Goal: Task Accomplishment & Management: Complete application form

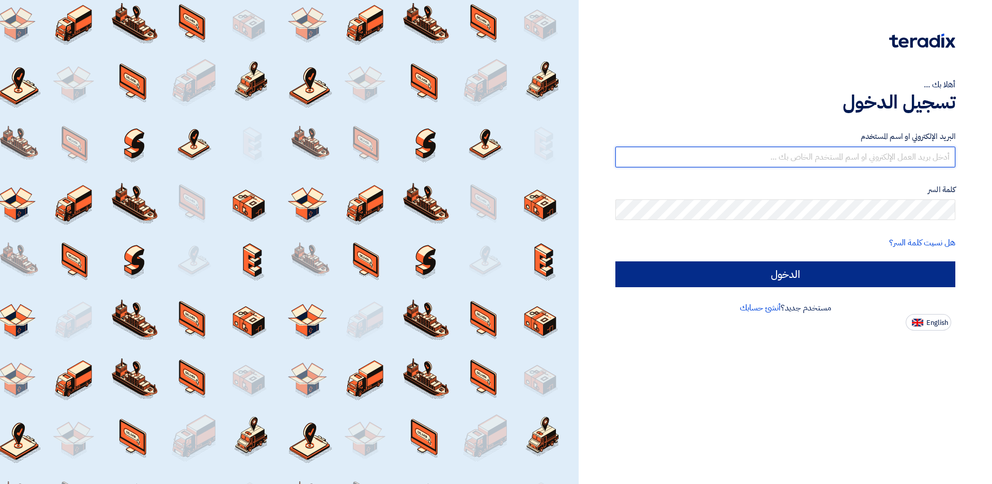
type input "[EMAIL_ADDRESS][DOMAIN_NAME]"
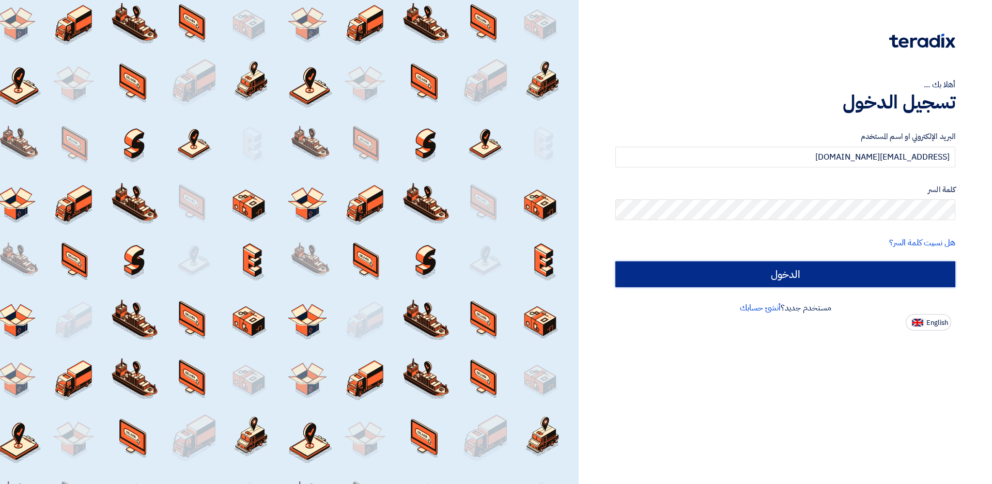
click at [782, 275] on input "الدخول" at bounding box center [785, 274] width 340 height 26
click at [766, 277] on input "الدخول" at bounding box center [785, 274] width 340 height 26
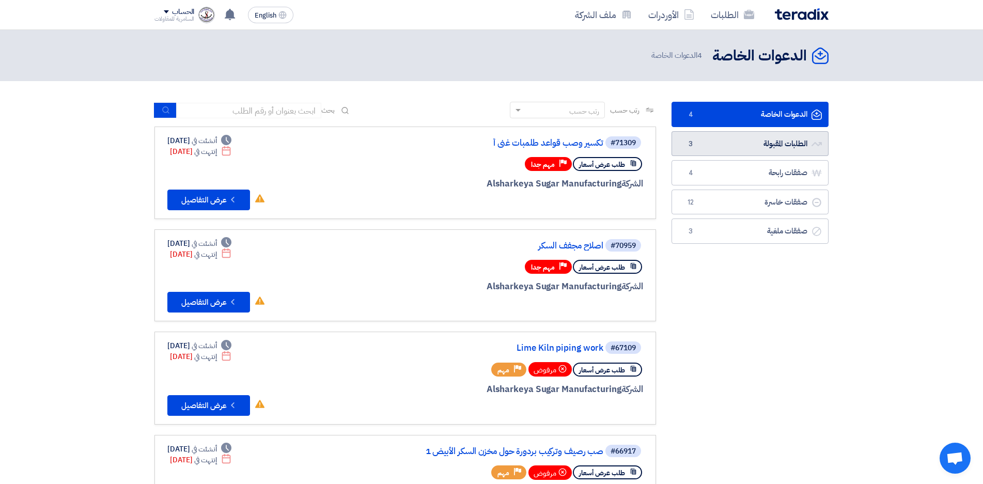
click at [777, 147] on link "الطلبات المقبولة الطلبات المقبولة 3" at bounding box center [749, 143] width 157 height 25
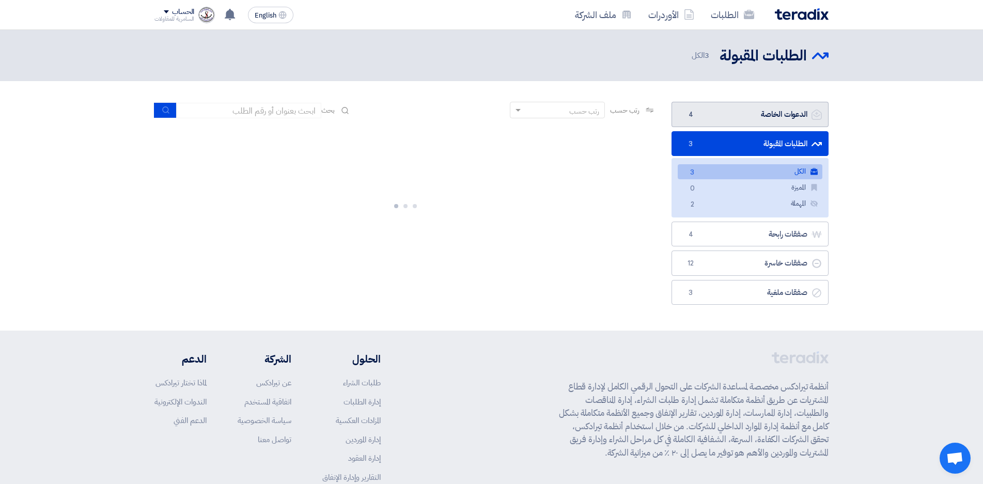
click at [759, 116] on link "الدعوات الخاصة الدعوات الخاصة 4" at bounding box center [749, 114] width 157 height 25
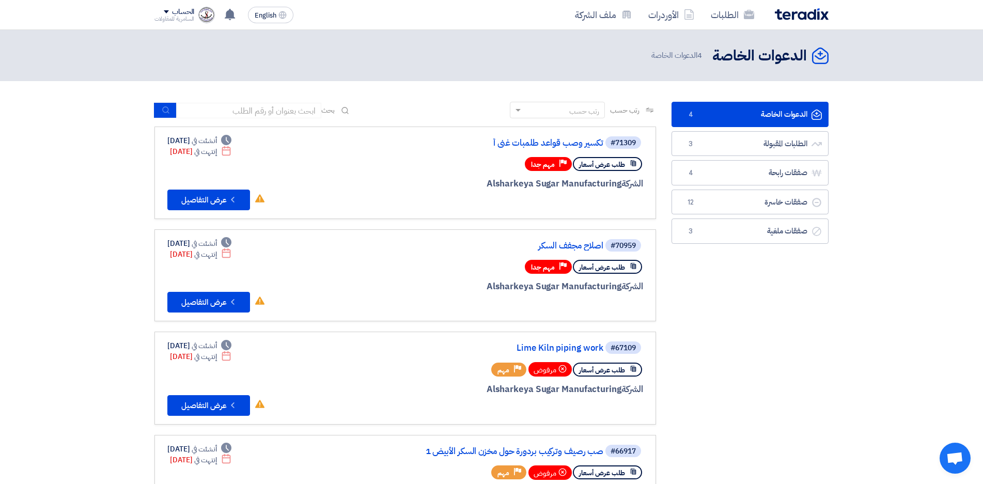
click at [729, 109] on link "الدعوات الخاصة الدعوات الخاصة 4" at bounding box center [749, 114] width 157 height 25
click at [213, 196] on button "Check details عرض التفاصيل" at bounding box center [208, 200] width 83 height 21
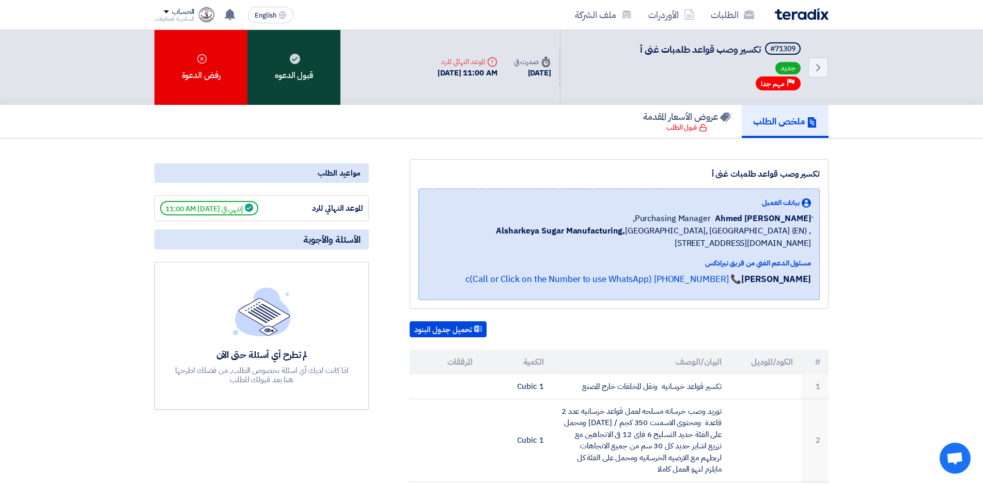
click at [289, 70] on div "قبول الدعوه" at bounding box center [293, 67] width 93 height 75
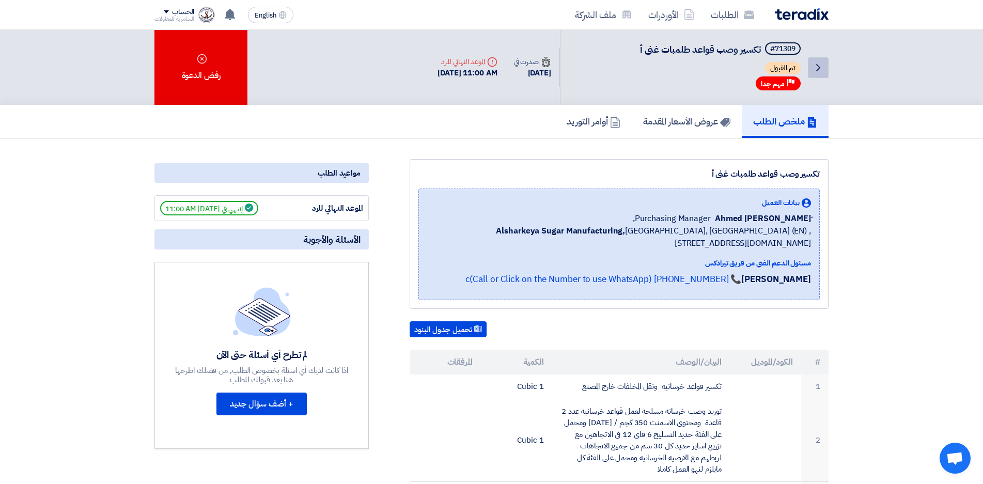
click at [815, 68] on icon "Back" at bounding box center [818, 67] width 12 height 12
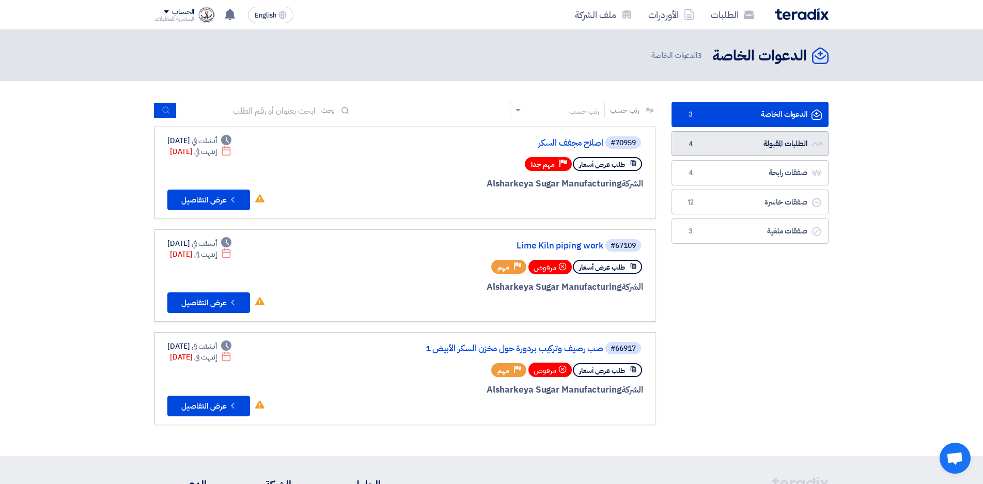
click at [730, 142] on link "الطلبات المقبولة الطلبات المقبولة 4" at bounding box center [749, 143] width 157 height 25
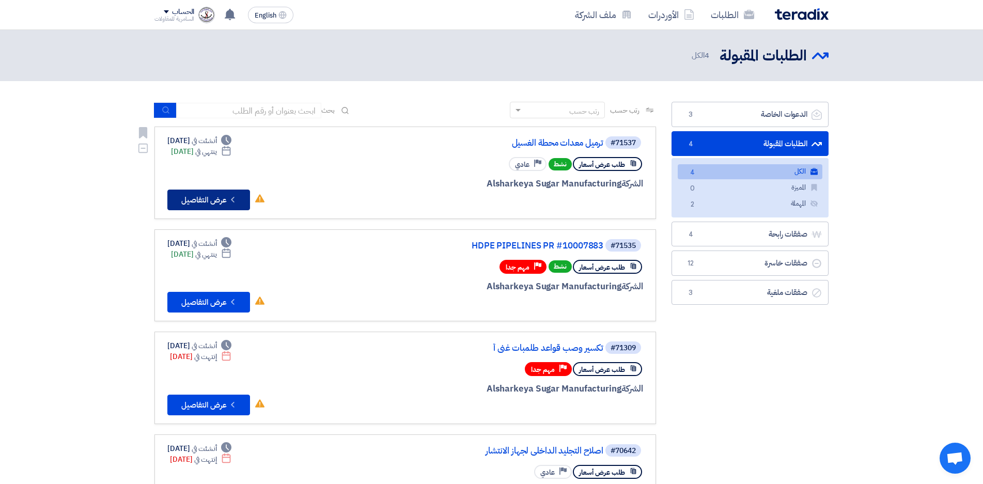
click at [222, 193] on button "Check details عرض التفاصيل" at bounding box center [208, 200] width 83 height 21
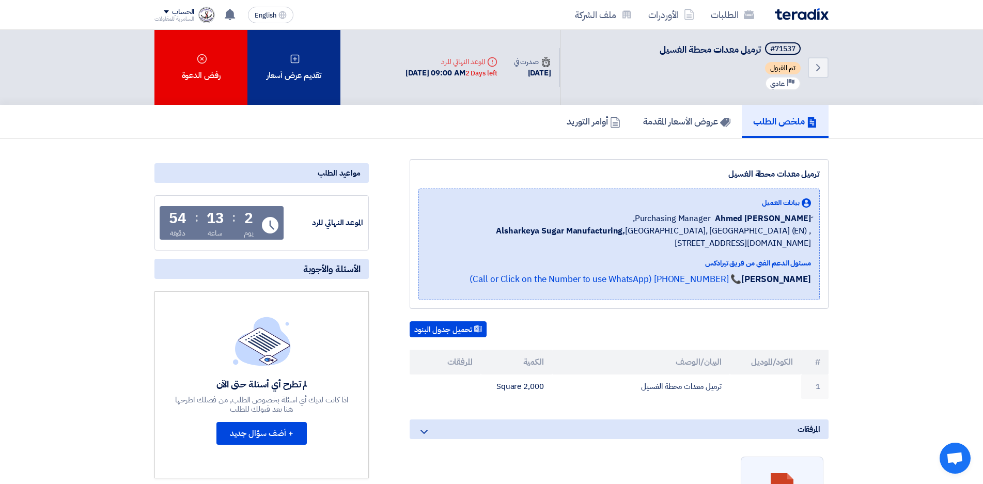
click at [303, 85] on div "تقديم عرض أسعار" at bounding box center [293, 67] width 93 height 75
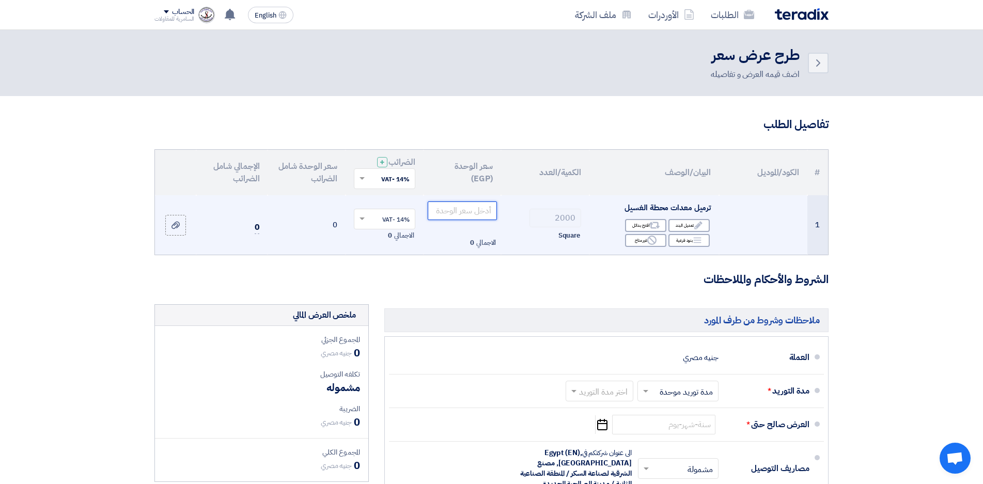
click at [474, 213] on input "number" at bounding box center [463, 210] width 70 height 19
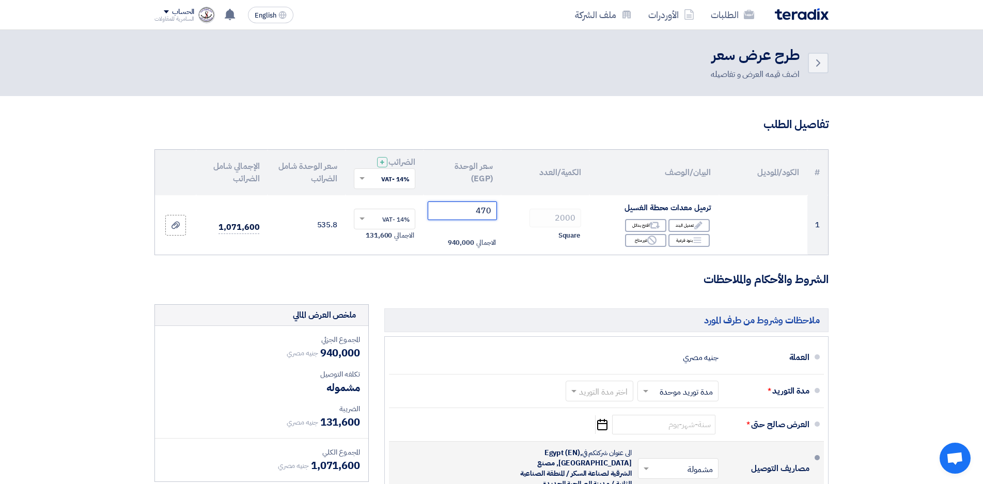
type input "470"
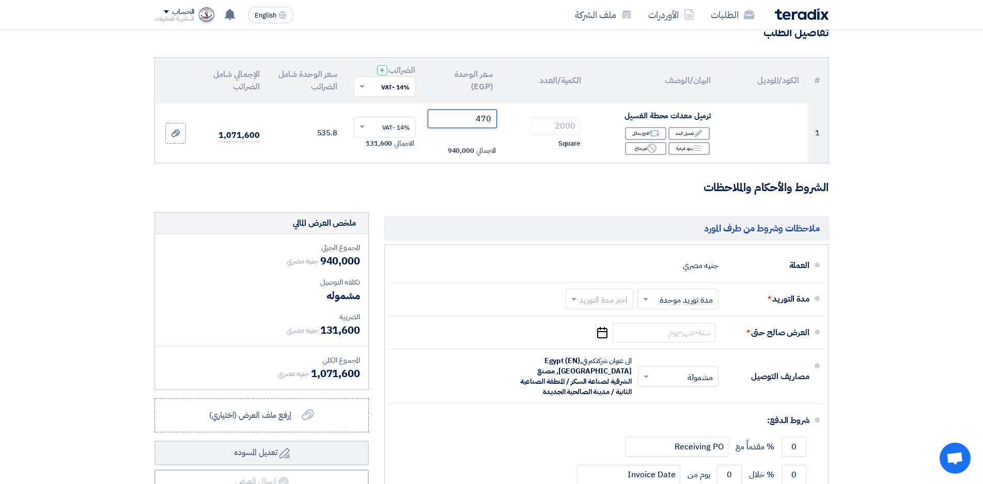
scroll to position [103, 0]
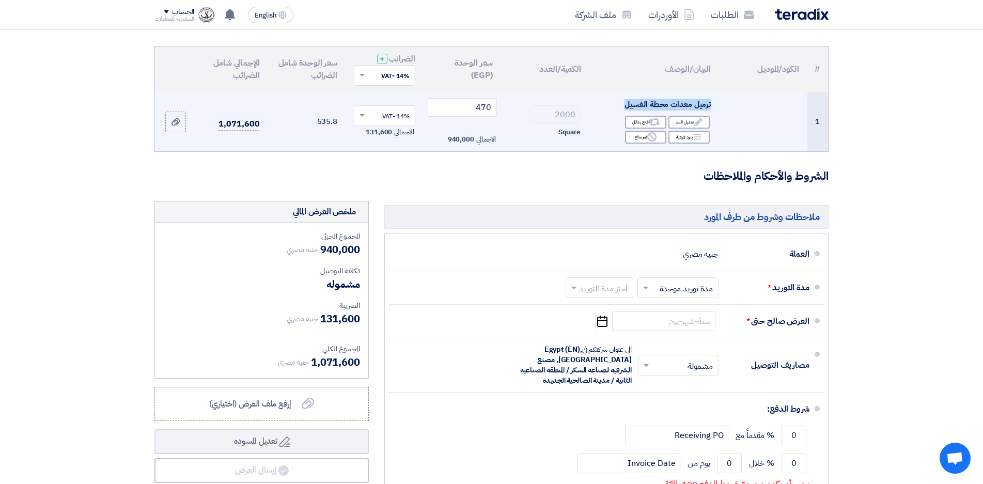
drag, startPoint x: 712, startPoint y: 107, endPoint x: 626, endPoint y: 107, distance: 85.7
click at [626, 107] on td "ترميل معدات محطة الغسيل Edit تعديل البند Alternative اقترح بدائل Breakdown بنود…" at bounding box center [654, 122] width 130 height 60
copy span "ترميل معدات محطة الغسيل"
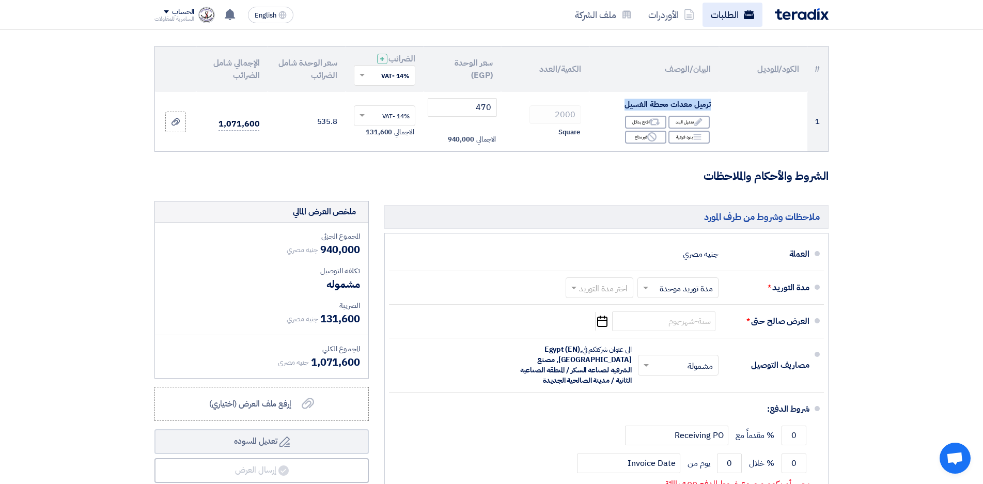
click at [732, 17] on link "الطلبات" at bounding box center [732, 15] width 60 height 24
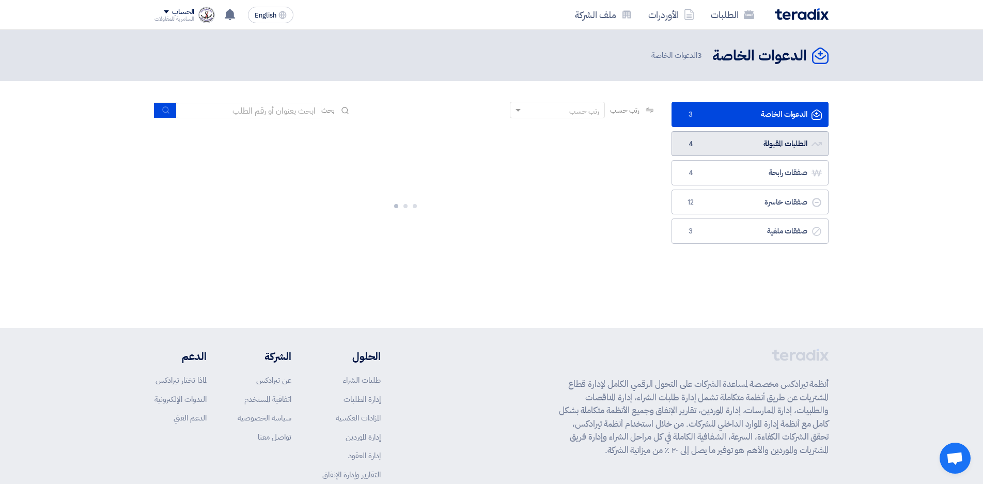
click at [739, 147] on link "الطلبات المقبولة الطلبات المقبولة 4" at bounding box center [749, 143] width 157 height 25
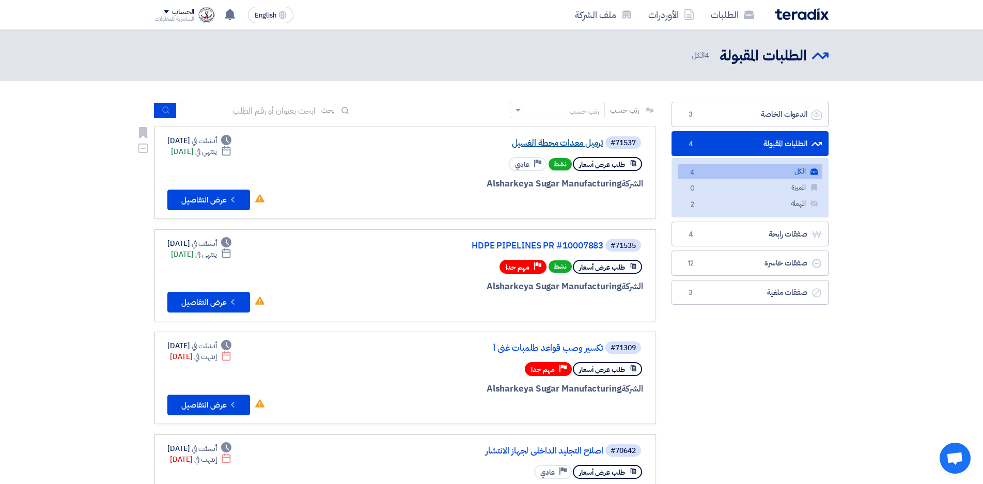
click at [571, 142] on link "ترميل معدات محطة الغسيل" at bounding box center [500, 142] width 207 height 9
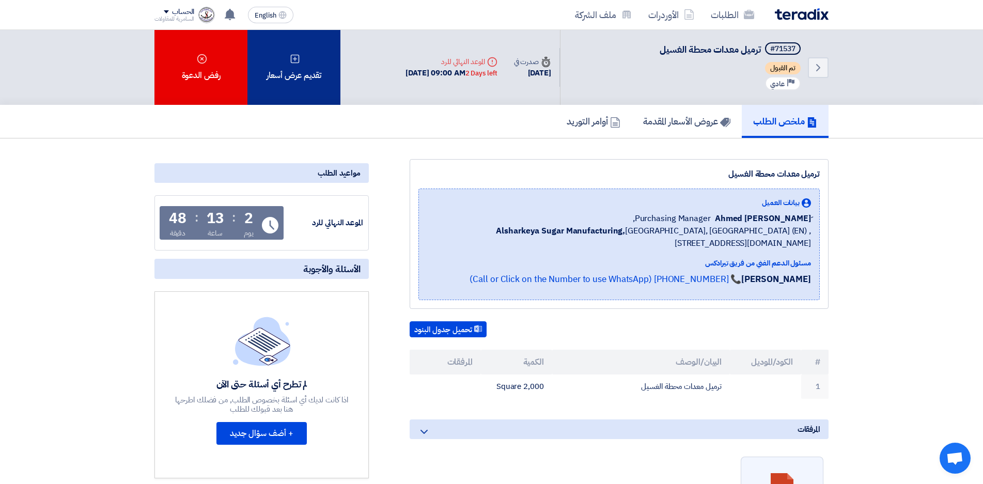
click at [303, 78] on div "تقديم عرض أسعار" at bounding box center [293, 67] width 93 height 75
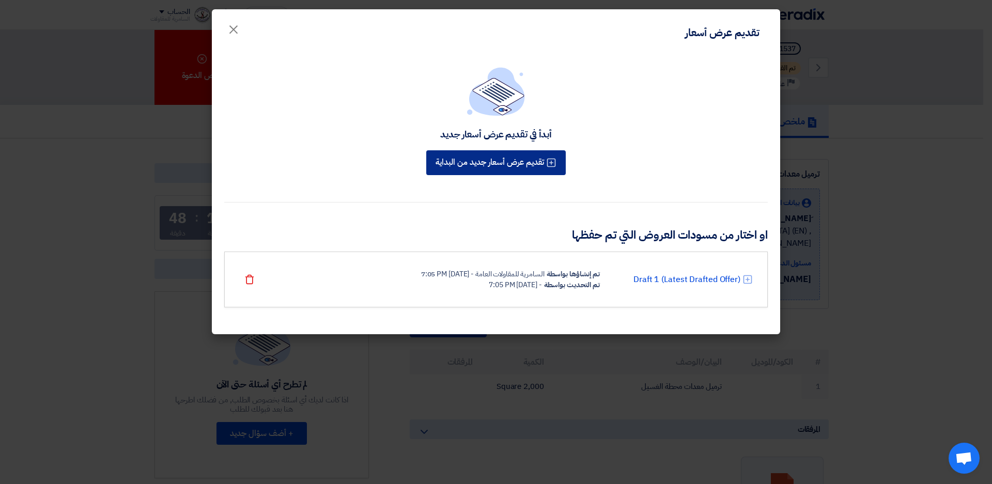
click at [522, 166] on button "تقديم عرض أسعار جديد من البداية" at bounding box center [495, 162] width 139 height 25
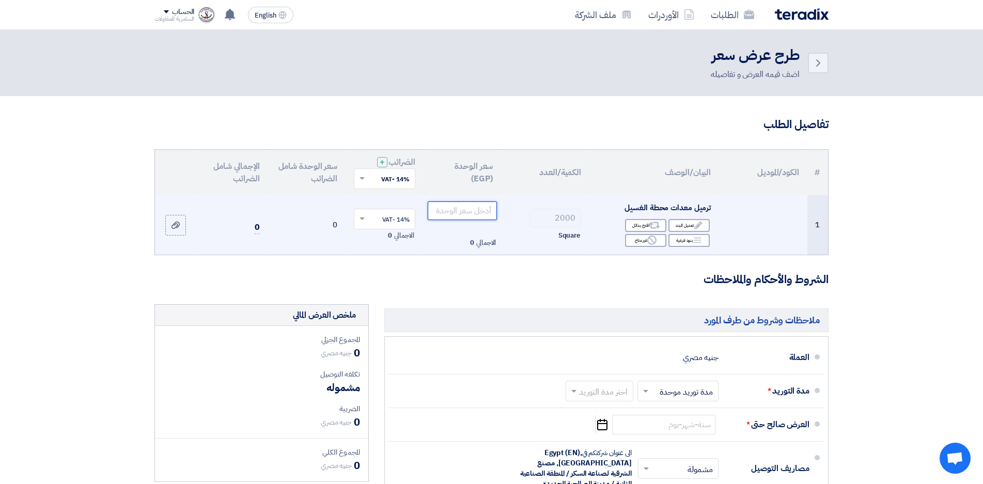
click at [458, 212] on input "number" at bounding box center [463, 210] width 70 height 19
type input "470"
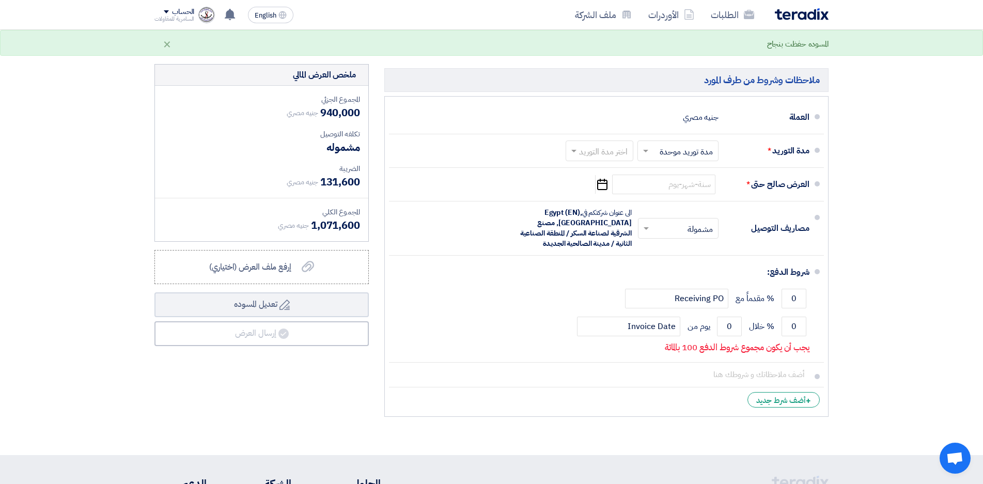
scroll to position [258, 0]
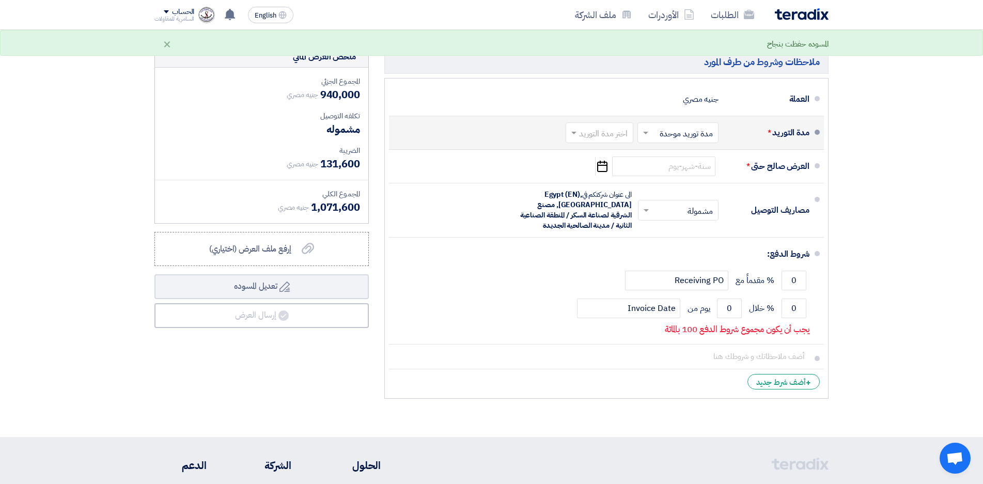
click at [655, 135] on input "text" at bounding box center [676, 133] width 76 height 15
click at [614, 136] on input "text" at bounding box center [597, 133] width 62 height 15
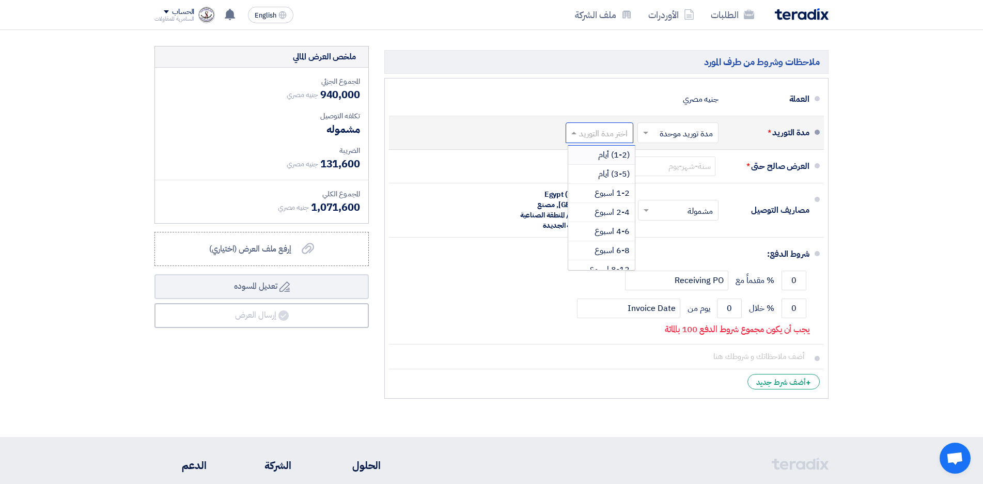
click at [614, 136] on input "text" at bounding box center [597, 133] width 62 height 15
click at [615, 250] on span "6-8 اسبوع" at bounding box center [611, 250] width 35 height 12
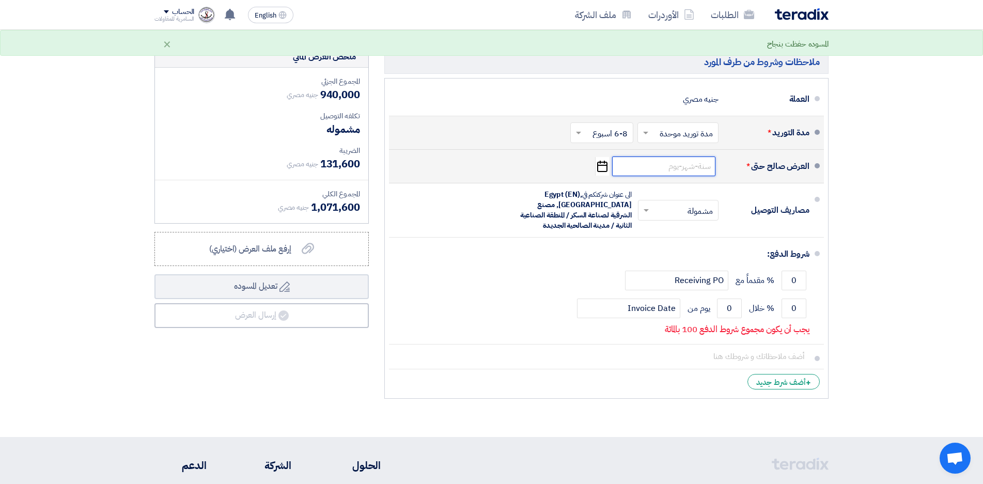
click at [650, 171] on input at bounding box center [663, 166] width 103 height 20
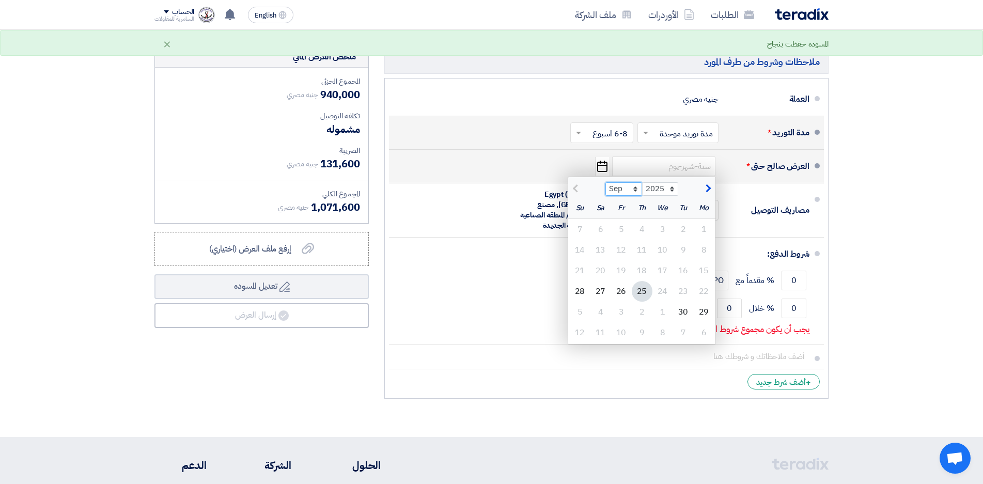
click at [635, 186] on select "Sep Oct Nov Dec" at bounding box center [623, 188] width 37 height 13
select select "10"
click at [605, 182] on select "Sep Oct Nov Dec" at bounding box center [623, 188] width 37 height 13
click at [663, 273] on div "15" at bounding box center [662, 270] width 21 height 21
type input "10/15/2025"
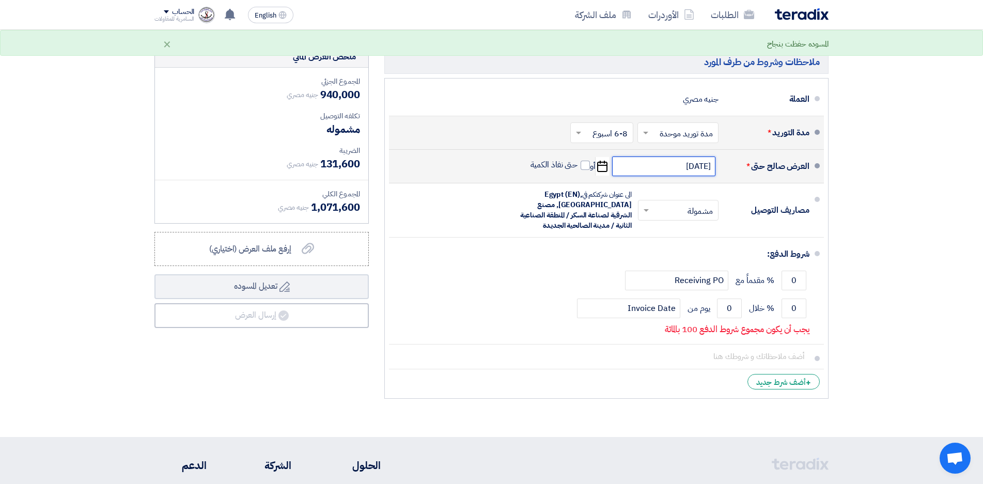
click at [626, 169] on input "10/15/2025" at bounding box center [663, 166] width 103 height 20
select select "10"
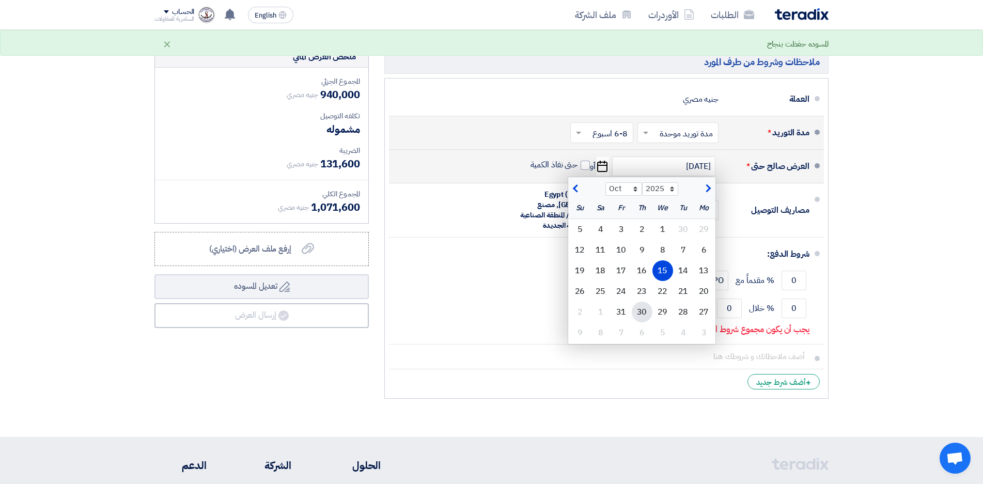
click at [640, 313] on div "30" at bounding box center [642, 312] width 21 height 21
type input "10/30/2025"
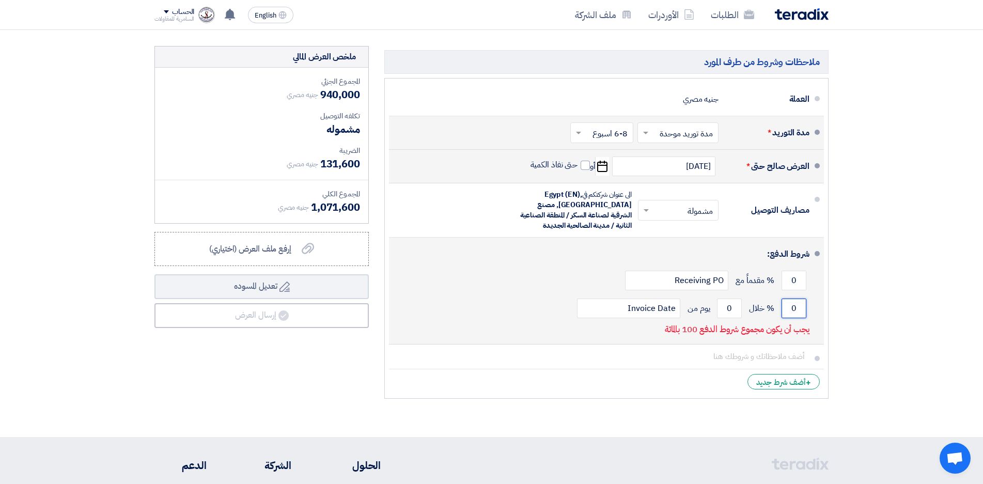
drag, startPoint x: 793, startPoint y: 311, endPoint x: 798, endPoint y: 309, distance: 5.4
click at [798, 309] on input "0" at bounding box center [793, 309] width 25 height 20
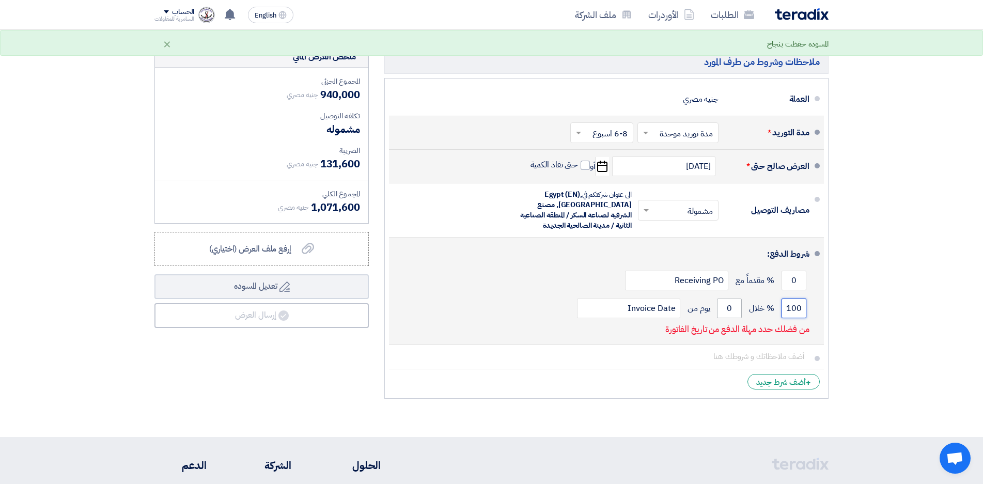
type input "100"
drag, startPoint x: 728, startPoint y: 313, endPoint x: 733, endPoint y: 310, distance: 5.8
click at [733, 310] on input "0" at bounding box center [729, 309] width 25 height 20
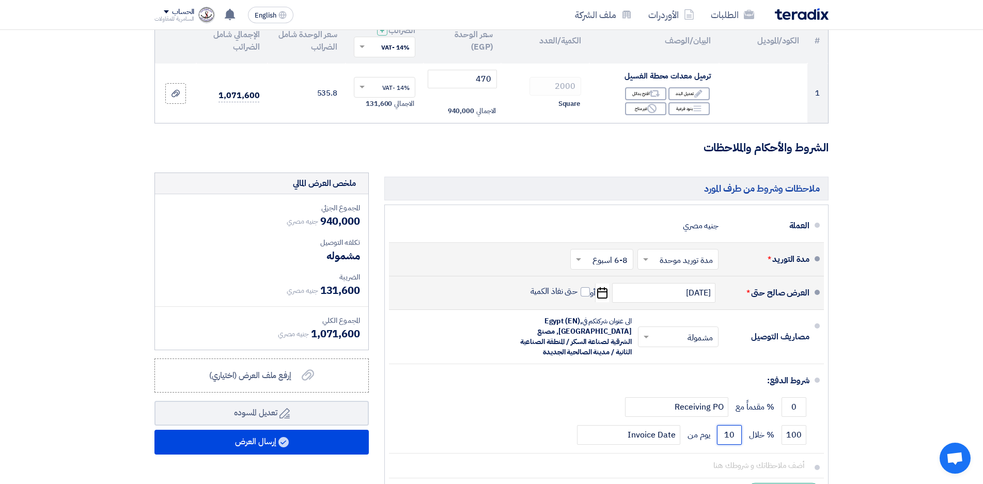
scroll to position [103, 0]
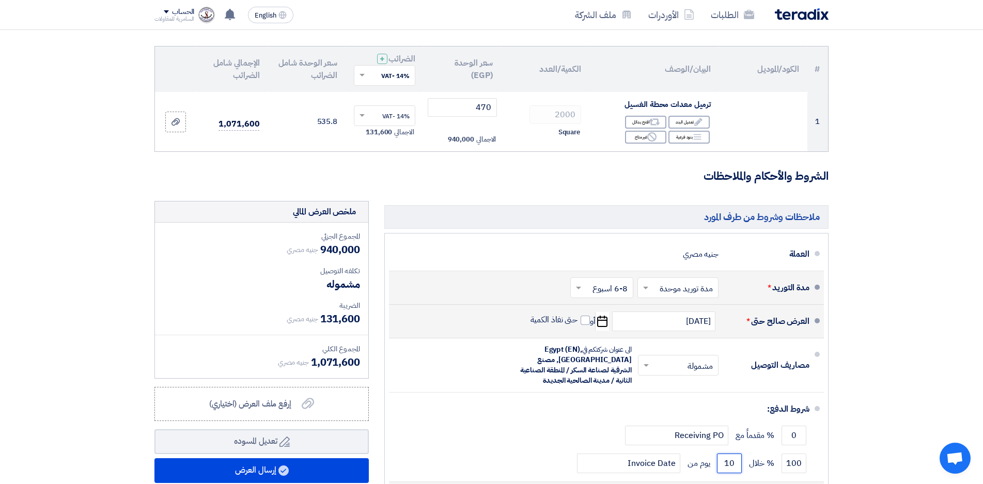
type input "10"
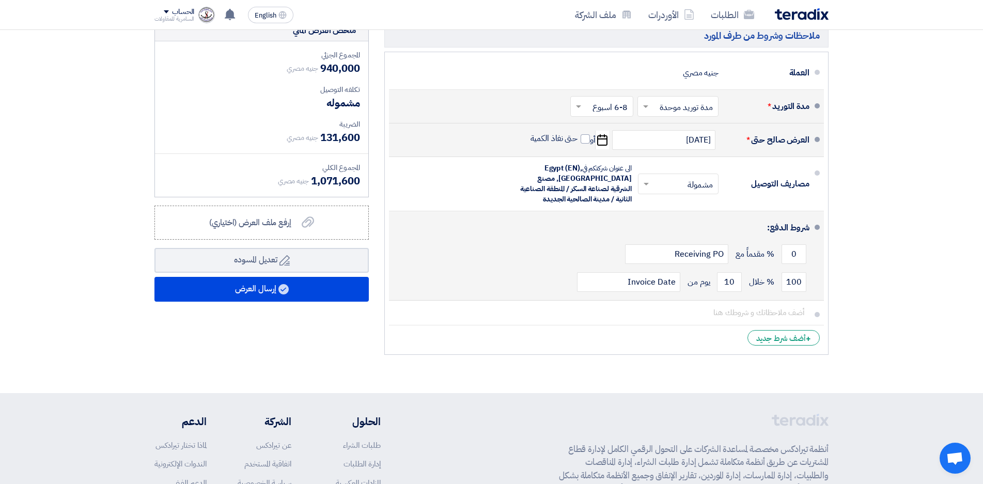
scroll to position [310, 0]
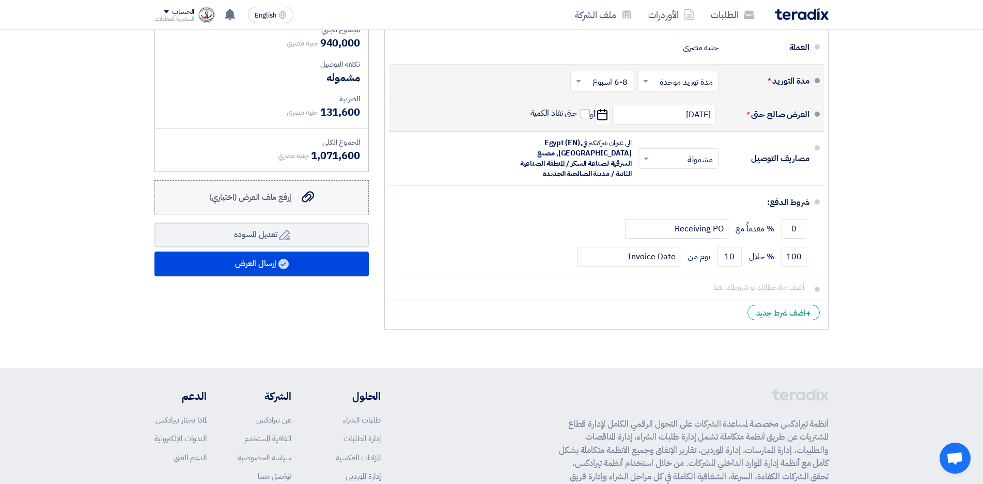
click at [279, 200] on span "إرفع ملف العرض (اختياري)" at bounding box center [250, 197] width 82 height 12
click at [0, 0] on input "إرفع ملف العرض (اختياري) إرفع ملف العرض (اختياري)" at bounding box center [0, 0] width 0 height 0
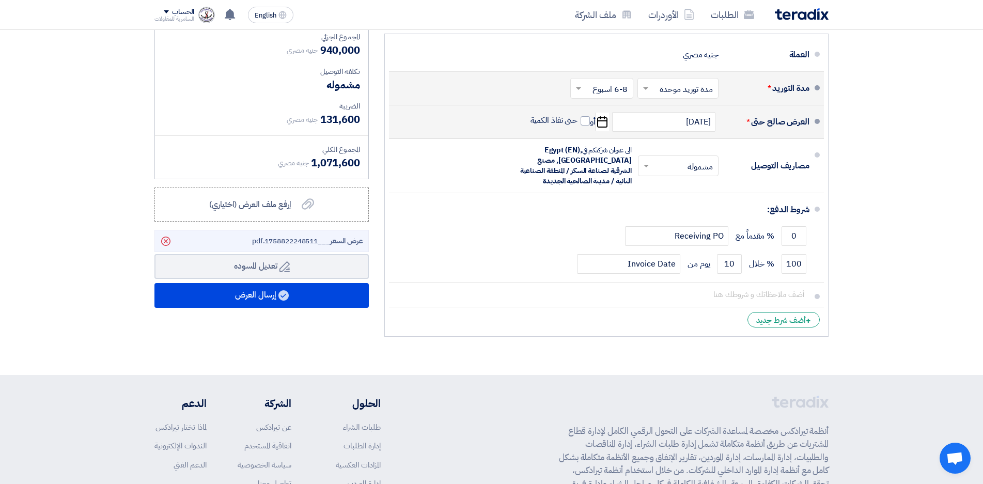
scroll to position [17, 0]
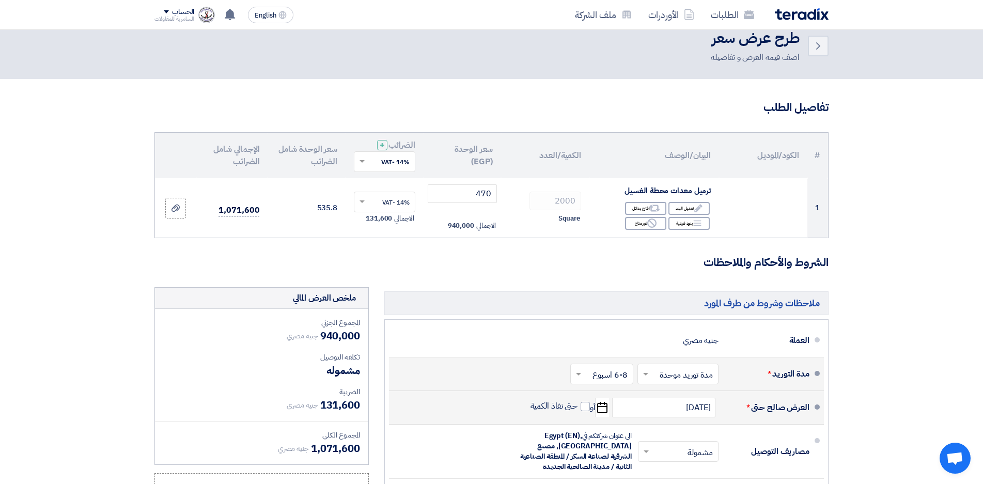
drag, startPoint x: 589, startPoint y: 331, endPoint x: 881, endPoint y: 313, distance: 292.3
click at [881, 313] on section "تفاصيل الطلب # الكود/الموديل البيان/الوصف الكمية/العدد سعر الوحدة (EGP) الضرائب…" at bounding box center [491, 369] width 983 height 581
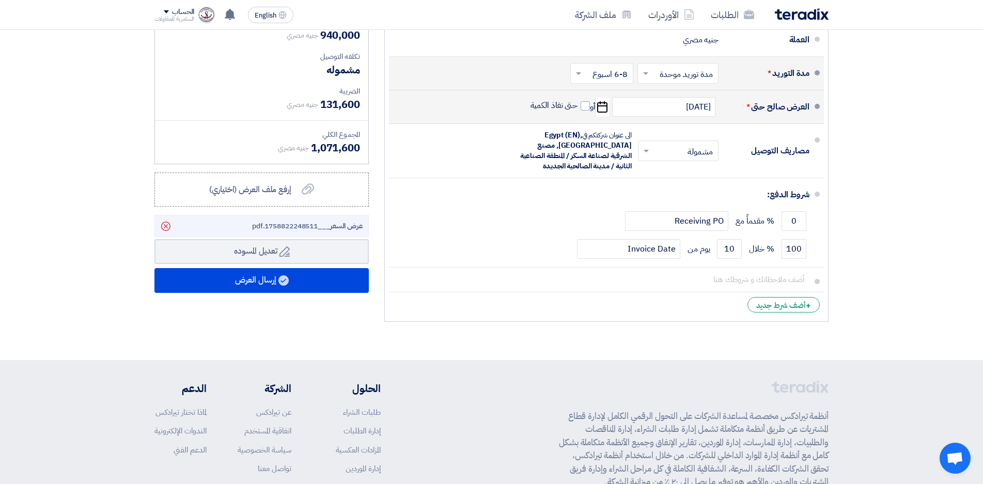
scroll to position [327, 0]
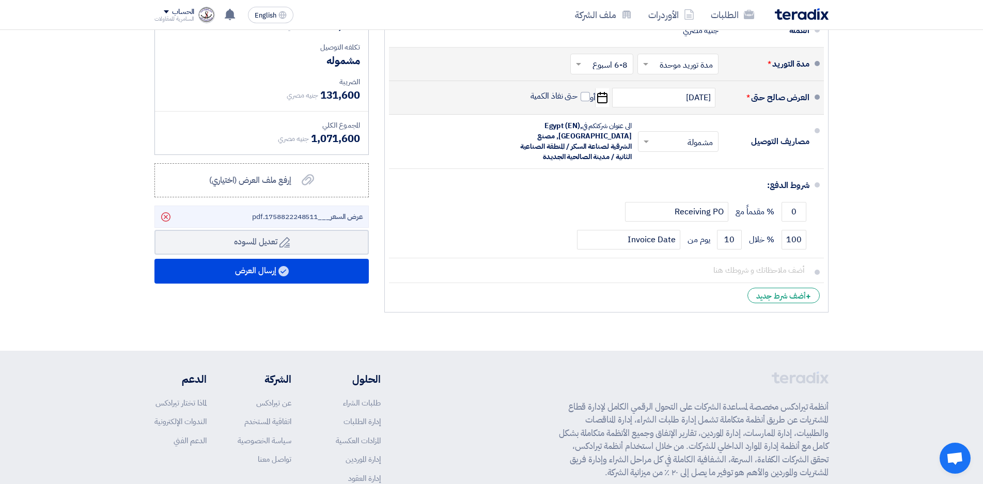
click at [677, 339] on section "تفاصيل الطلب # الكود/الموديل البيان/الوصف الكمية/العدد سعر الوحدة (EGP) الضرائب…" at bounding box center [491, 59] width 983 height 581
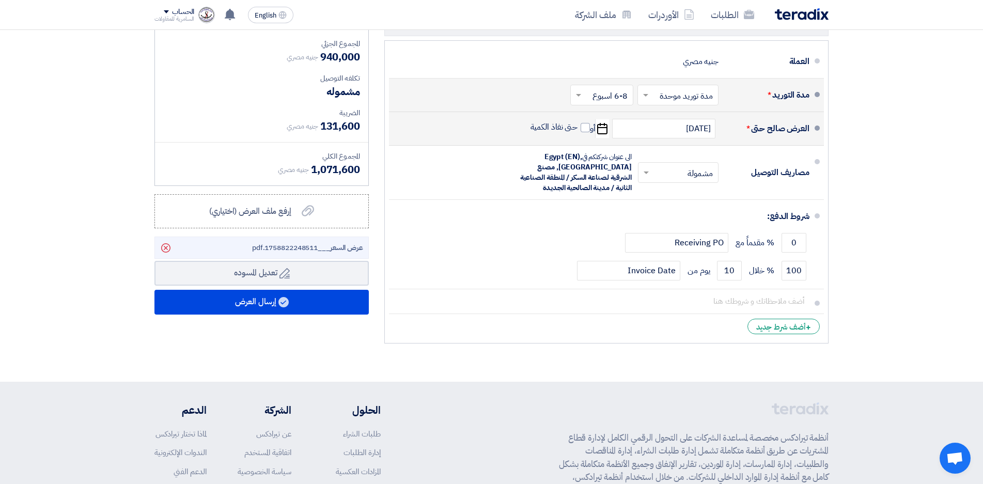
scroll to position [413, 0]
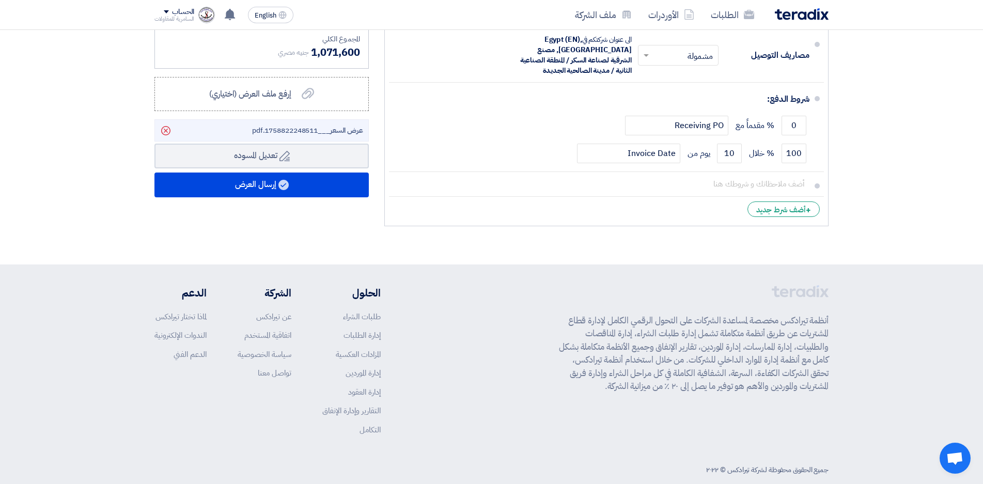
click at [901, 339] on footer "أنظمة تيرادكس مخصصة لمساعدة الشركات على التحول الرقمي الكامل لإدارة قطاع المشتر…" at bounding box center [491, 382] width 983 height 237
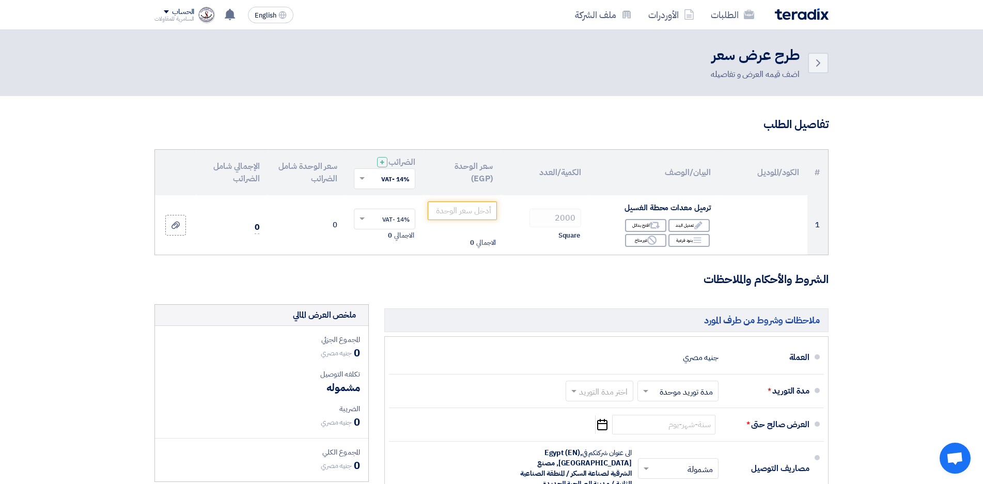
click at [790, 18] on img at bounding box center [802, 14] width 54 height 12
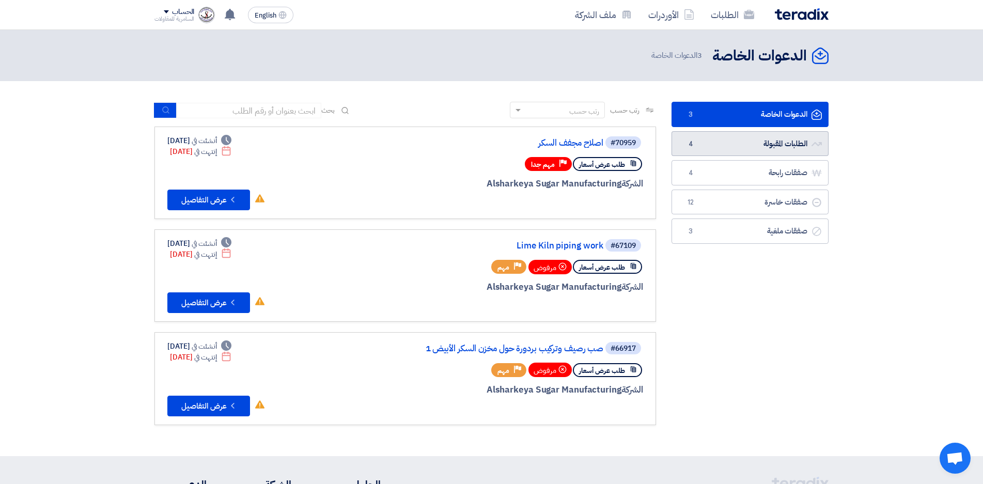
click at [738, 146] on link "الطلبات المقبولة الطلبات المقبولة 4" at bounding box center [749, 143] width 157 height 25
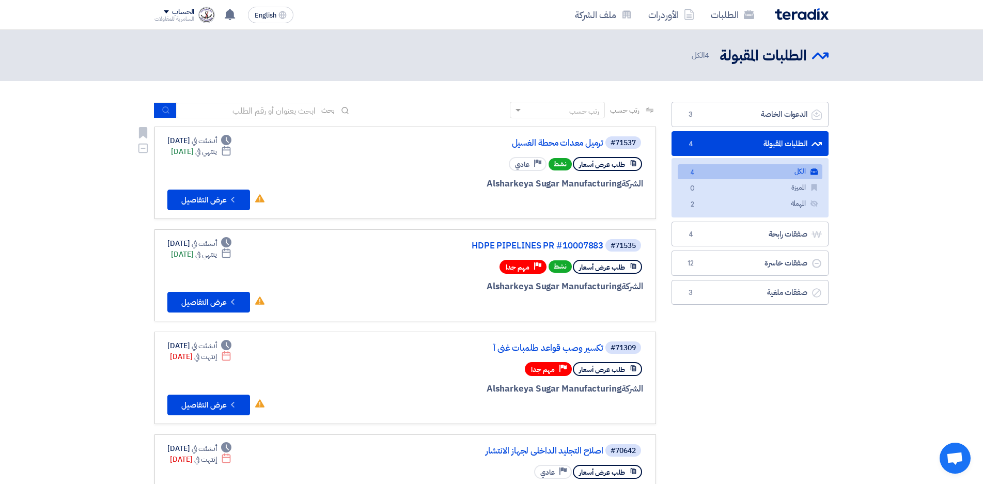
drag, startPoint x: 186, startPoint y: 152, endPoint x: 194, endPoint y: 152, distance: 7.7
click at [194, 152] on div "Deadline ينتهي في Sep 28, 2025" at bounding box center [201, 151] width 60 height 11
click at [395, 211] on link "#71537 ترميل معدات محطة الغسيل طلب عرض أسعار نشط Priority عادي الشركة Alsharkey…" at bounding box center [404, 173] width 501 height 92
click at [536, 139] on link "ترميل معدات محطة الغسيل" at bounding box center [500, 142] width 207 height 9
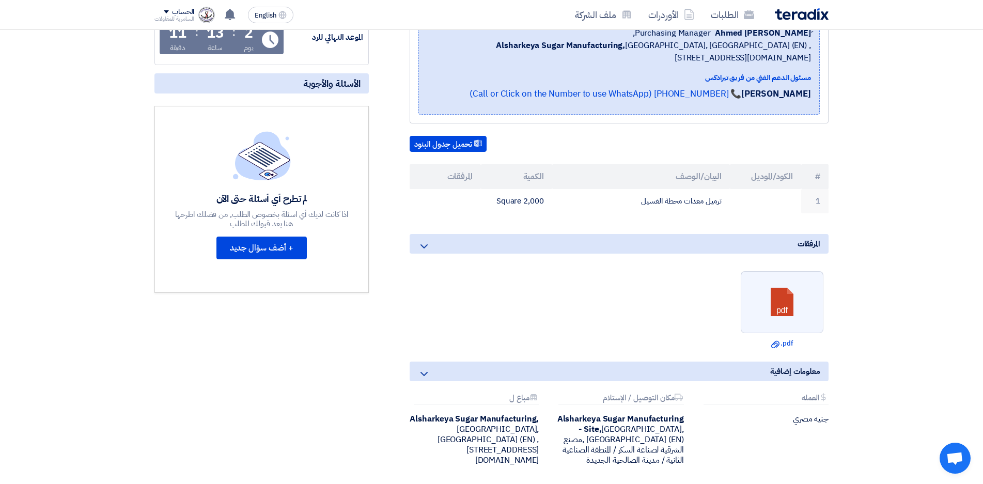
scroll to position [207, 0]
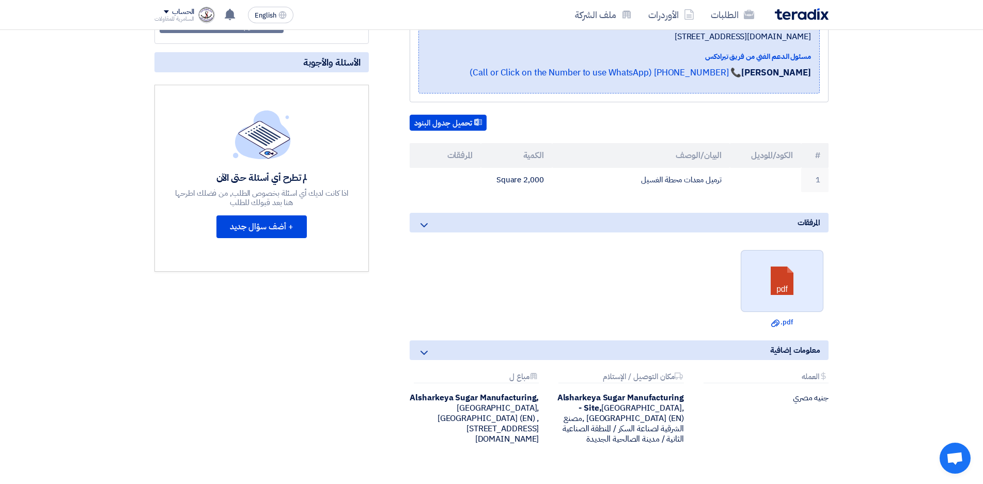
click at [777, 280] on link at bounding box center [782, 281] width 83 height 62
click at [448, 18] on div "الطلبات الأوردرات ملف الشركة" at bounding box center [626, 15] width 404 height 24
